Goal: Task Accomplishment & Management: Manage account settings

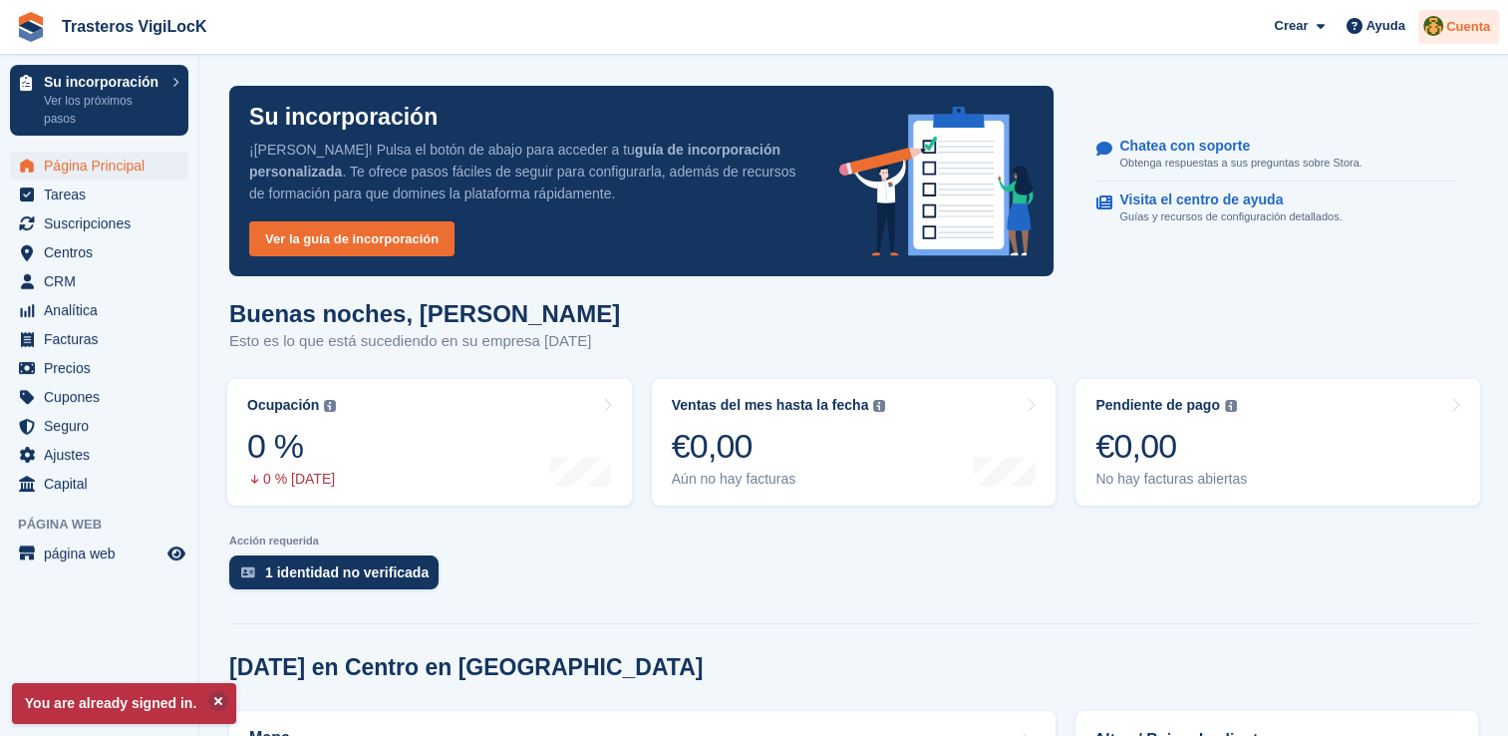
click at [1476, 18] on span "Cuenta" at bounding box center [1469, 27] width 44 height 20
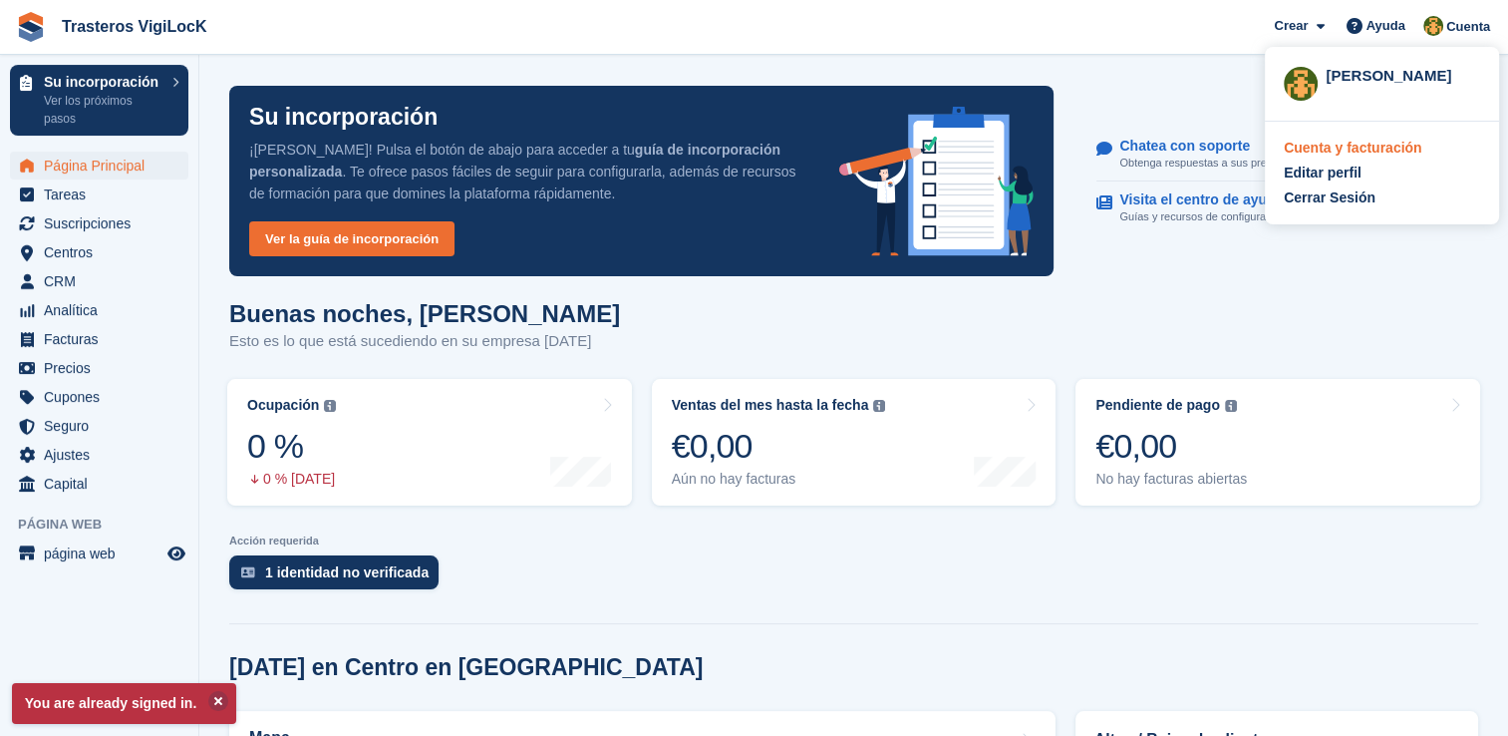
click at [1396, 146] on div "Cuenta y facturación" at bounding box center [1353, 148] width 138 height 21
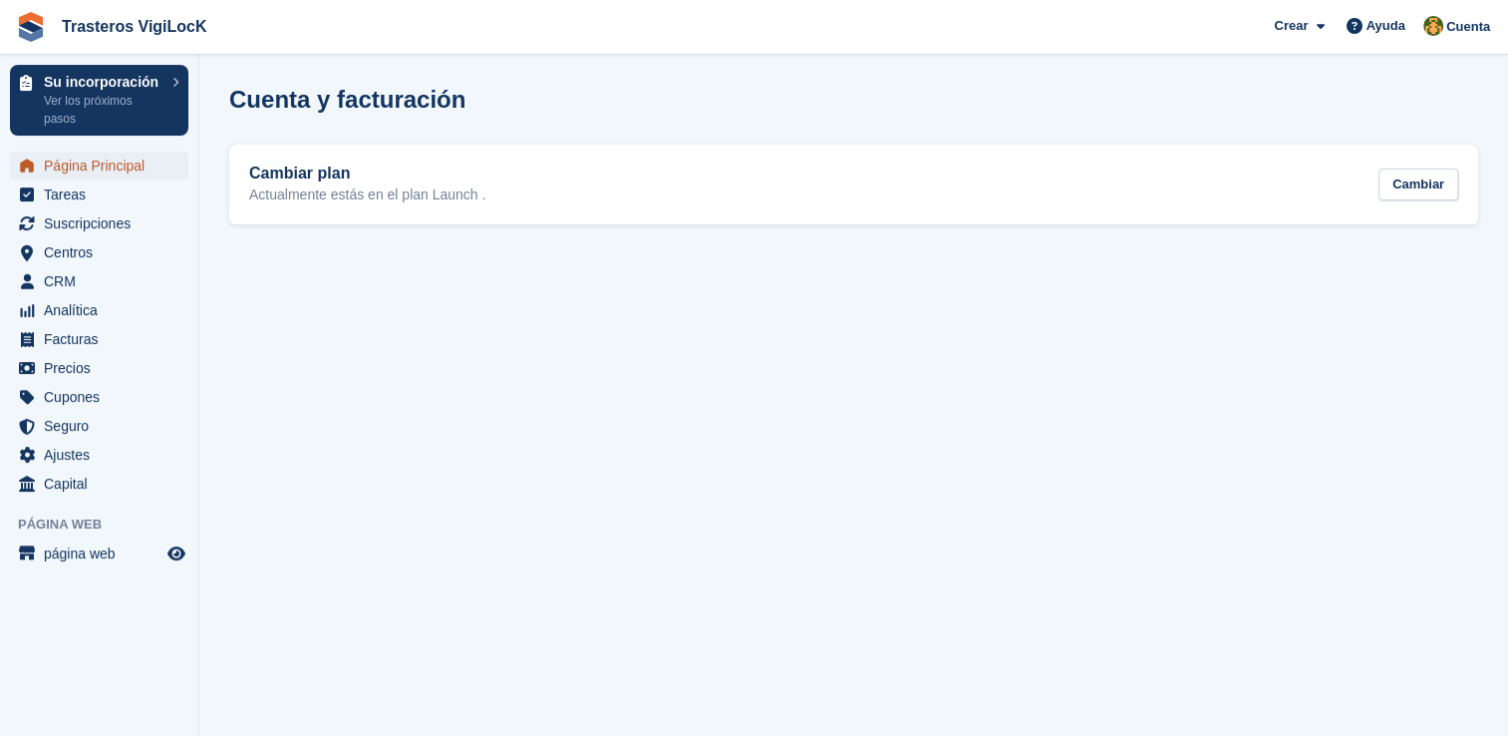
click at [123, 165] on span "Página Principal" at bounding box center [104, 166] width 120 height 28
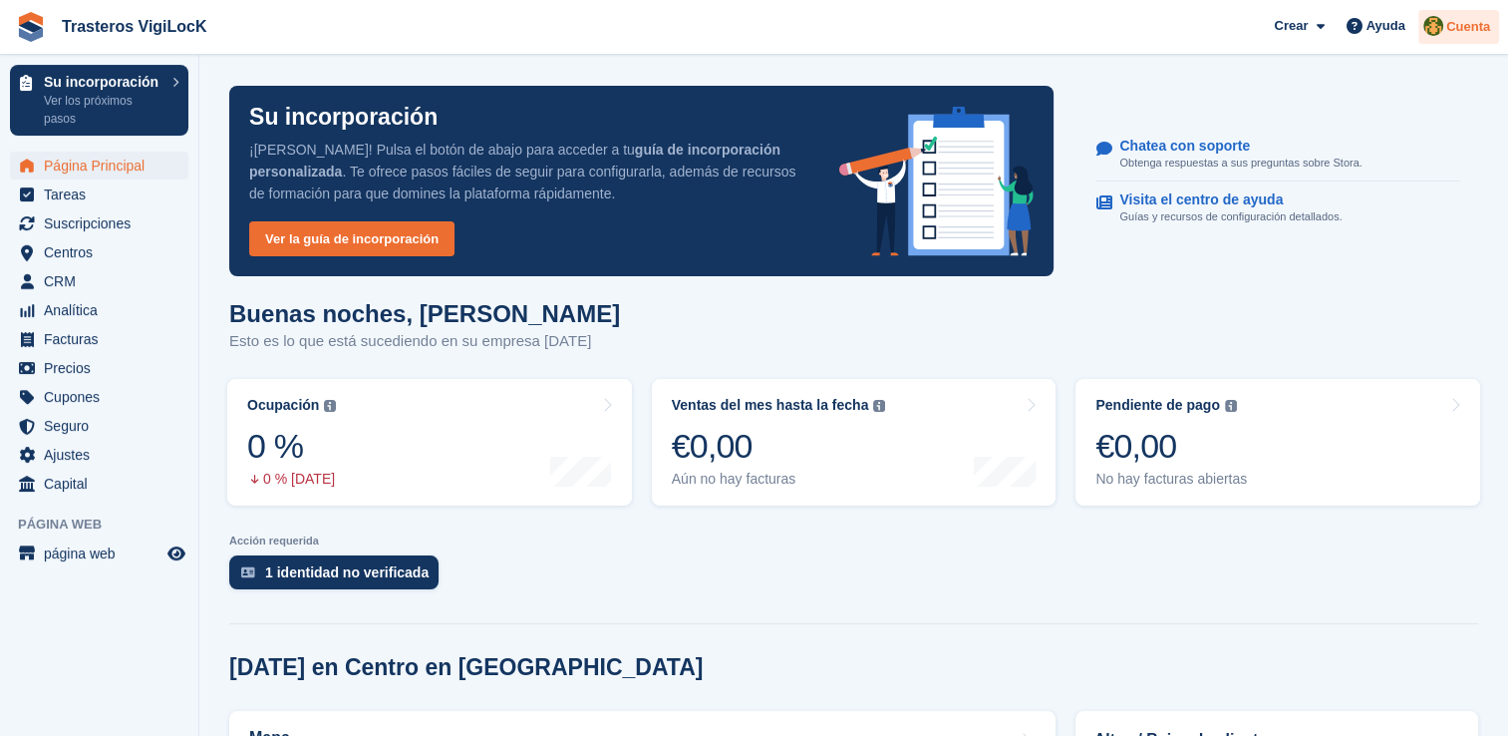
click at [1467, 37] on div "Cuenta" at bounding box center [1459, 27] width 81 height 35
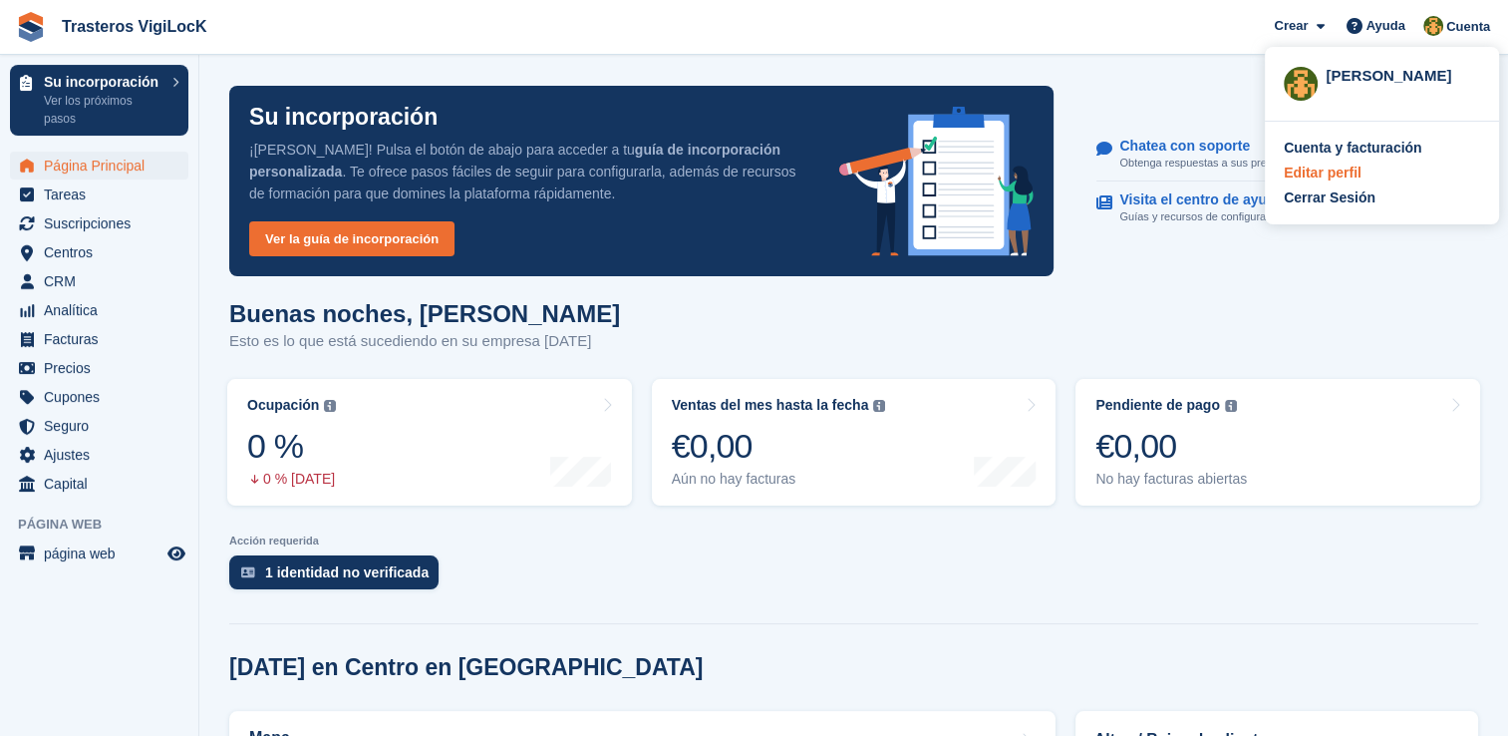
click at [1358, 177] on div "Editar perfil" at bounding box center [1382, 172] width 196 height 21
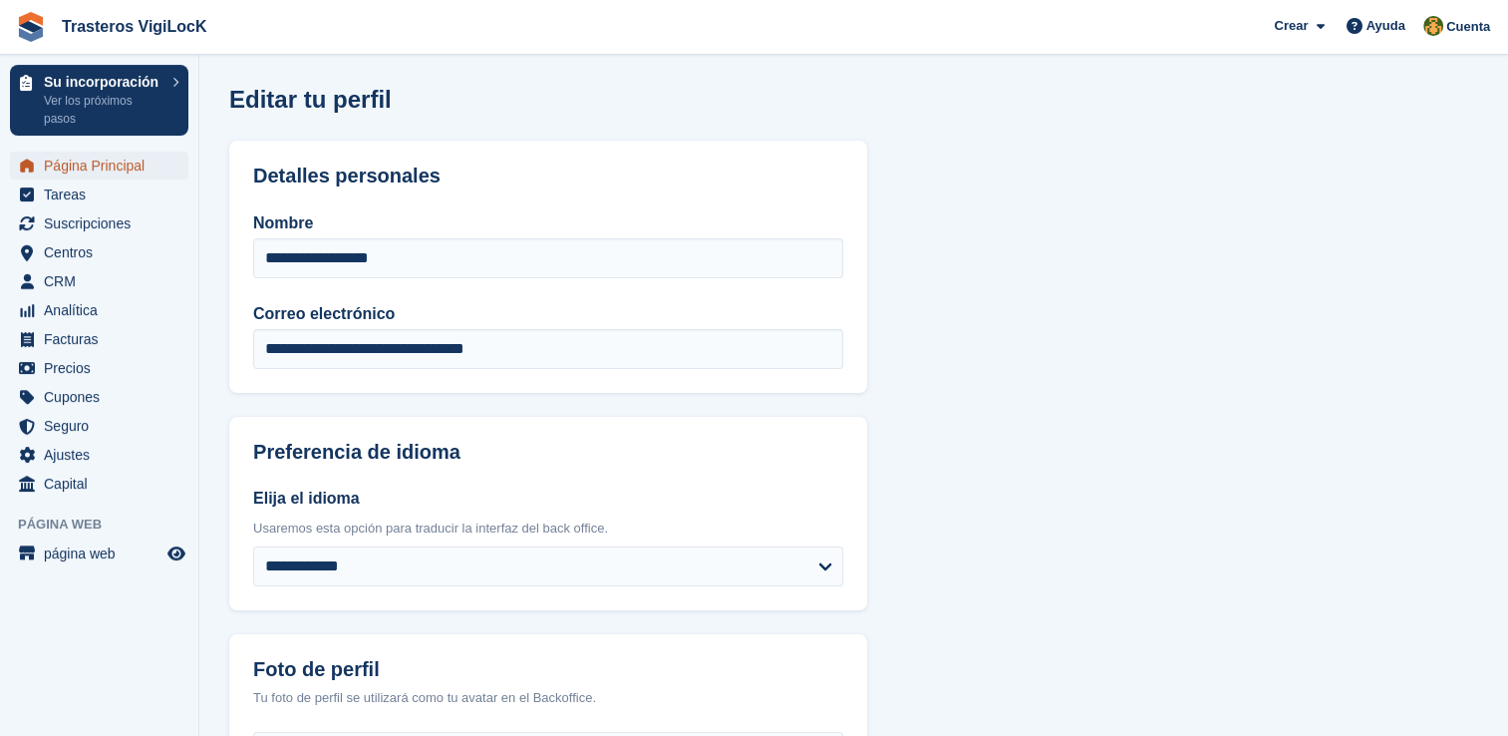
click at [128, 169] on span "Página Principal" at bounding box center [104, 166] width 120 height 28
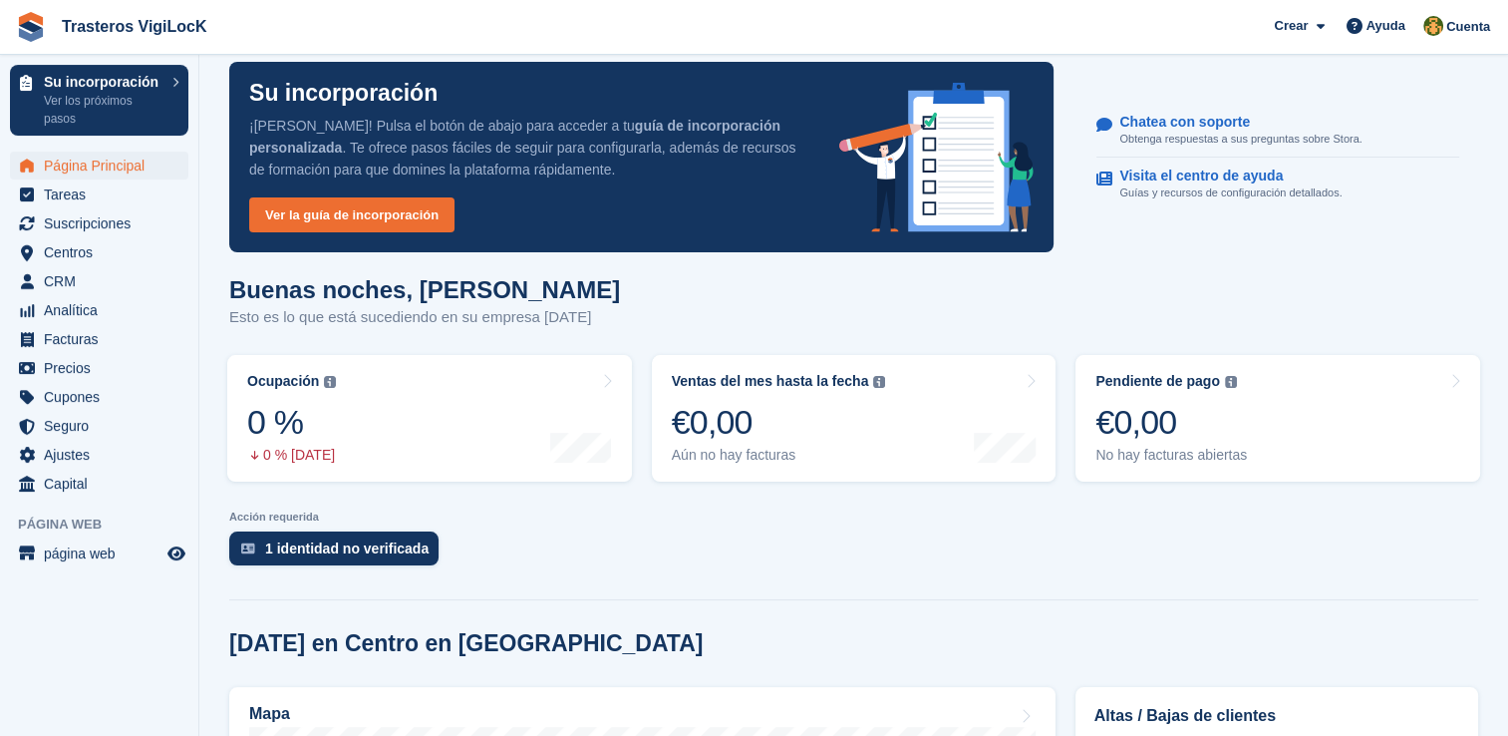
scroll to position [399, 0]
